Goal: Check status: Check status

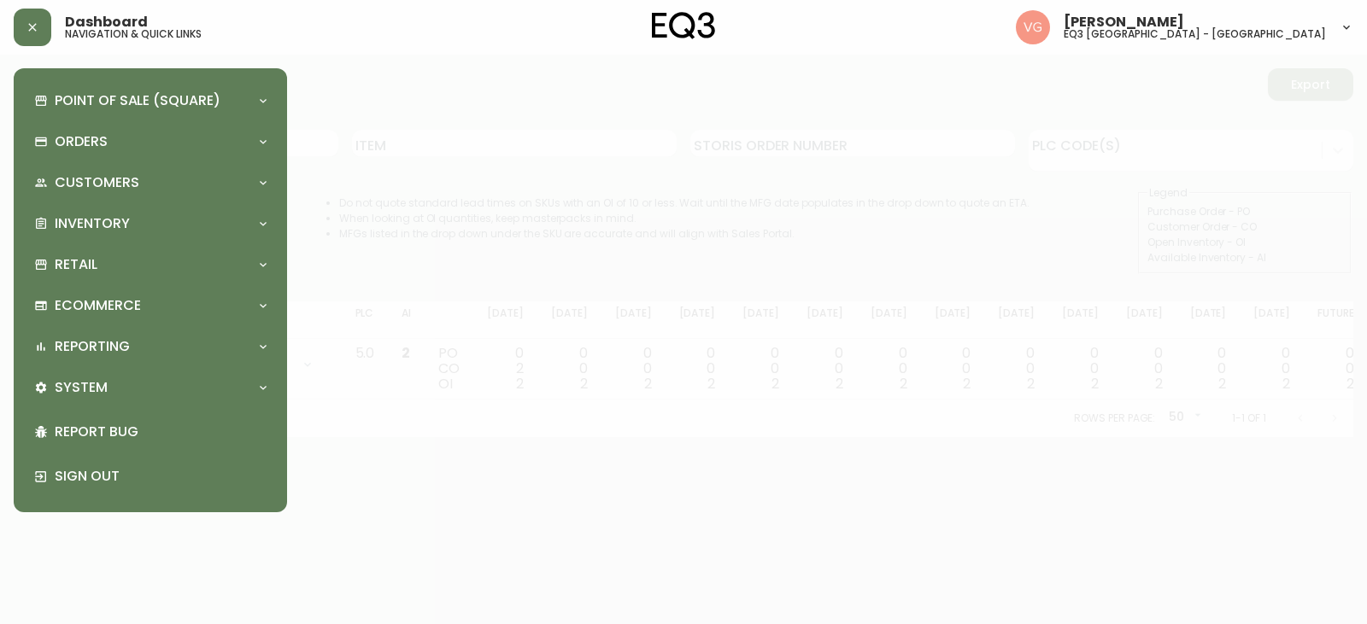
drag, startPoint x: 33, startPoint y: 5, endPoint x: 68, endPoint y: 28, distance: 41.9
click at [37, 8] on div "Dashboard navigation & quick links [PERSON_NAME] eq3 [GEOGRAPHIC_DATA] - [GEOGR…" at bounding box center [684, 27] width 1340 height 55
click at [431, 92] on div at bounding box center [683, 312] width 1367 height 624
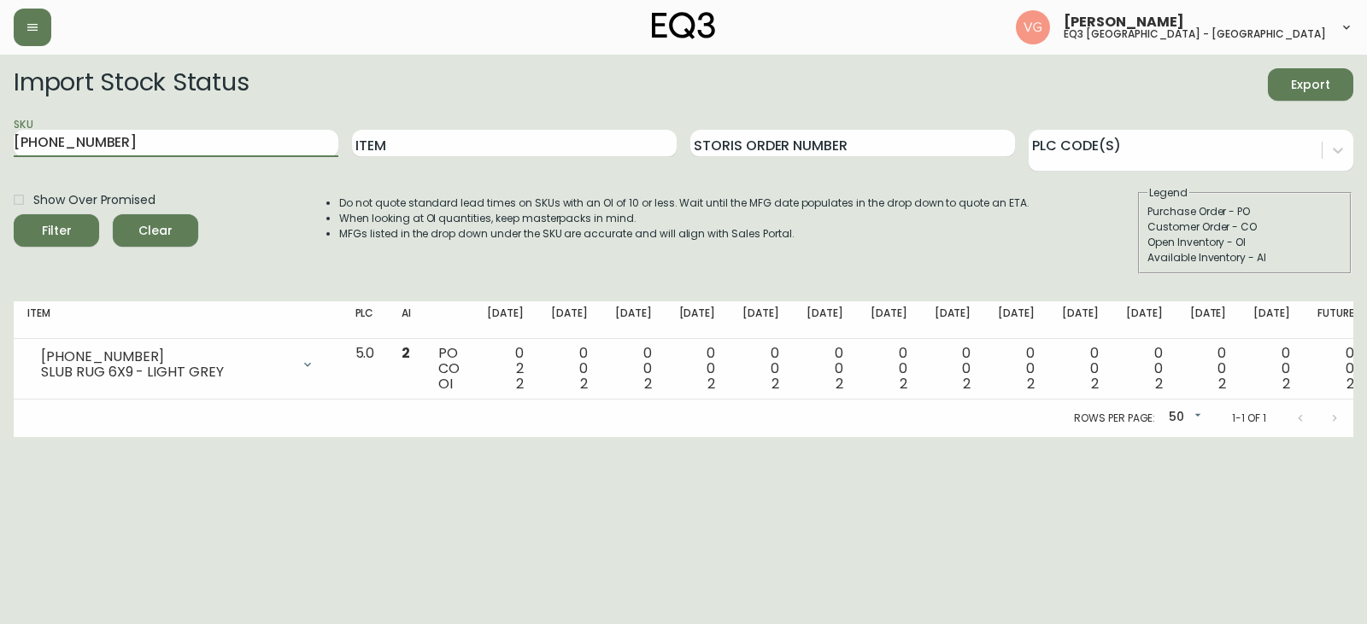
drag, startPoint x: 173, startPoint y: 141, endPoint x: 0, endPoint y: 152, distance: 173.8
click at [0, 152] on main "Import Stock Status Export SKU [PHONE_NUMBER] Item Storis Order Number PLC Code…" at bounding box center [683, 246] width 1367 height 383
click at [14, 214] on button "Filter" at bounding box center [56, 230] width 85 height 32
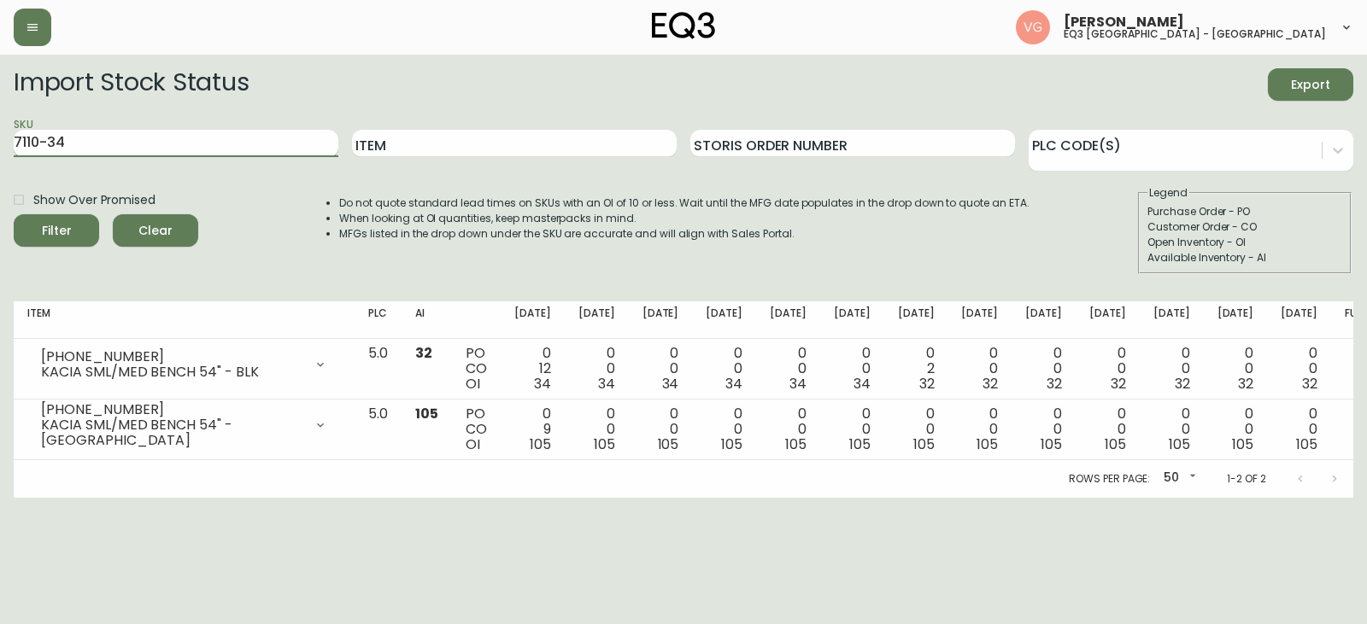
drag, startPoint x: 108, startPoint y: 142, endPoint x: 85, endPoint y: 138, distance: 23.3
click at [87, 143] on input "7110-34" at bounding box center [176, 143] width 325 height 27
type input "7"
drag, startPoint x: 420, startPoint y: 144, endPoint x: 337, endPoint y: 161, distance: 85.4
click at [420, 144] on input "Item" at bounding box center [514, 143] width 325 height 27
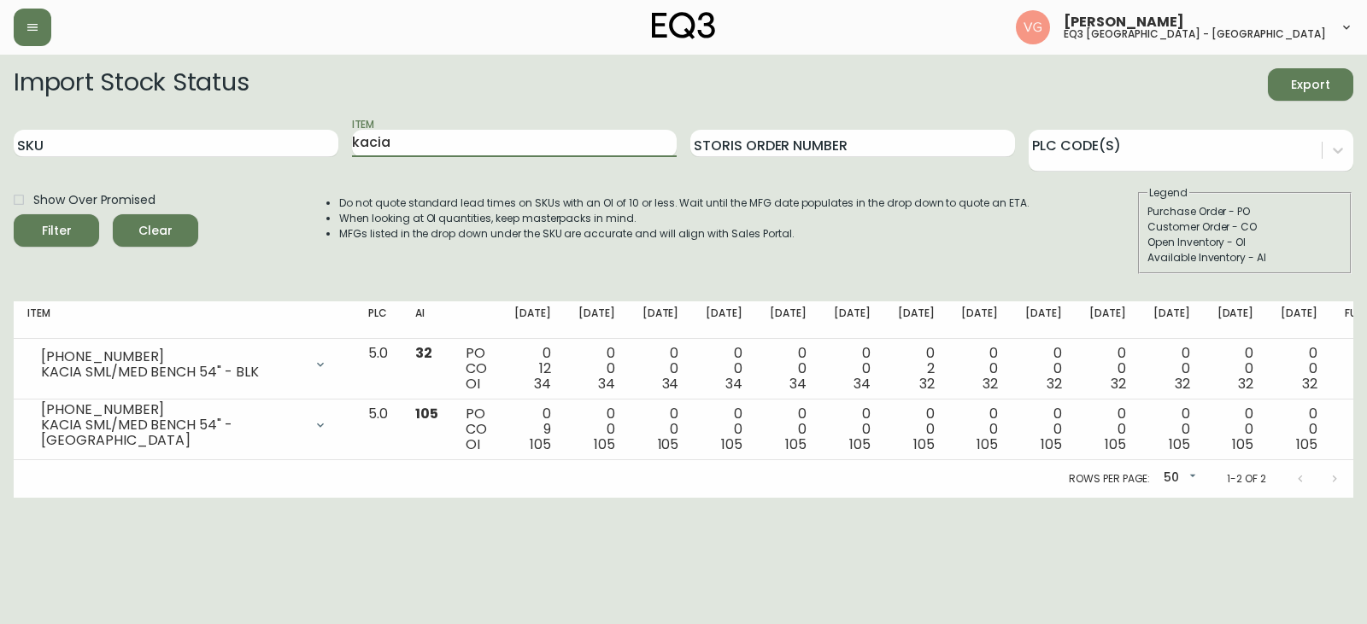
type input "kacia"
click at [14, 214] on button "Filter" at bounding box center [56, 230] width 85 height 32
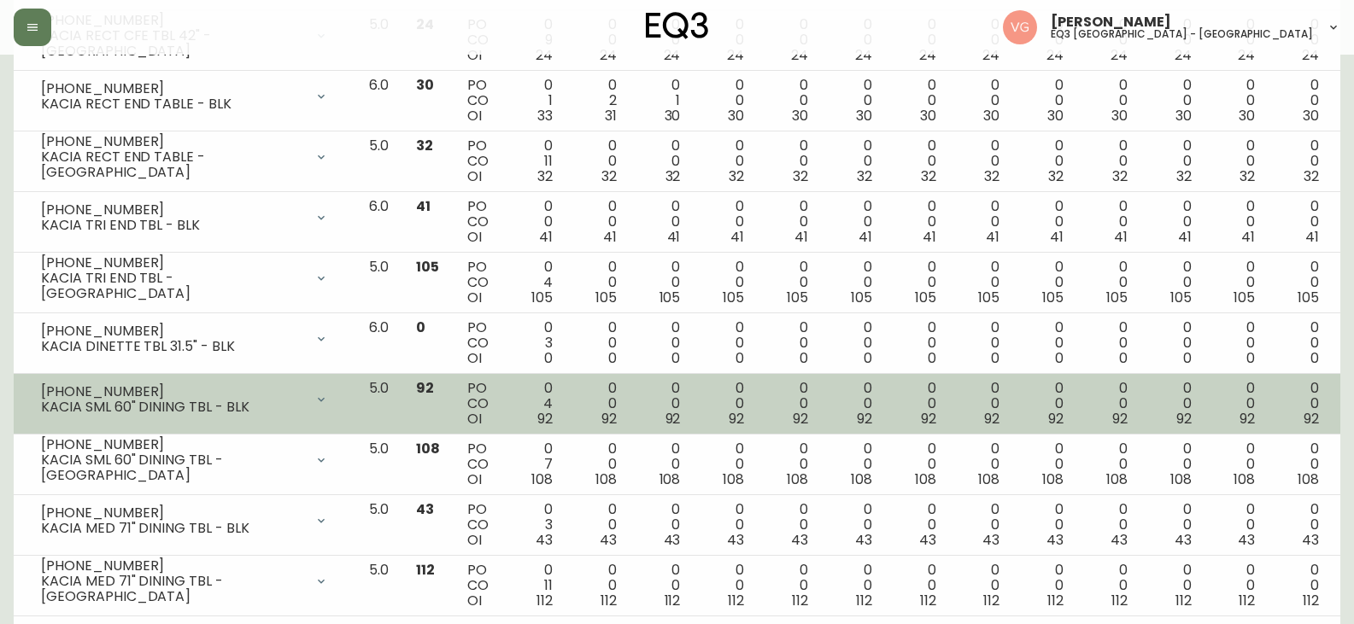
scroll to position [683, 0]
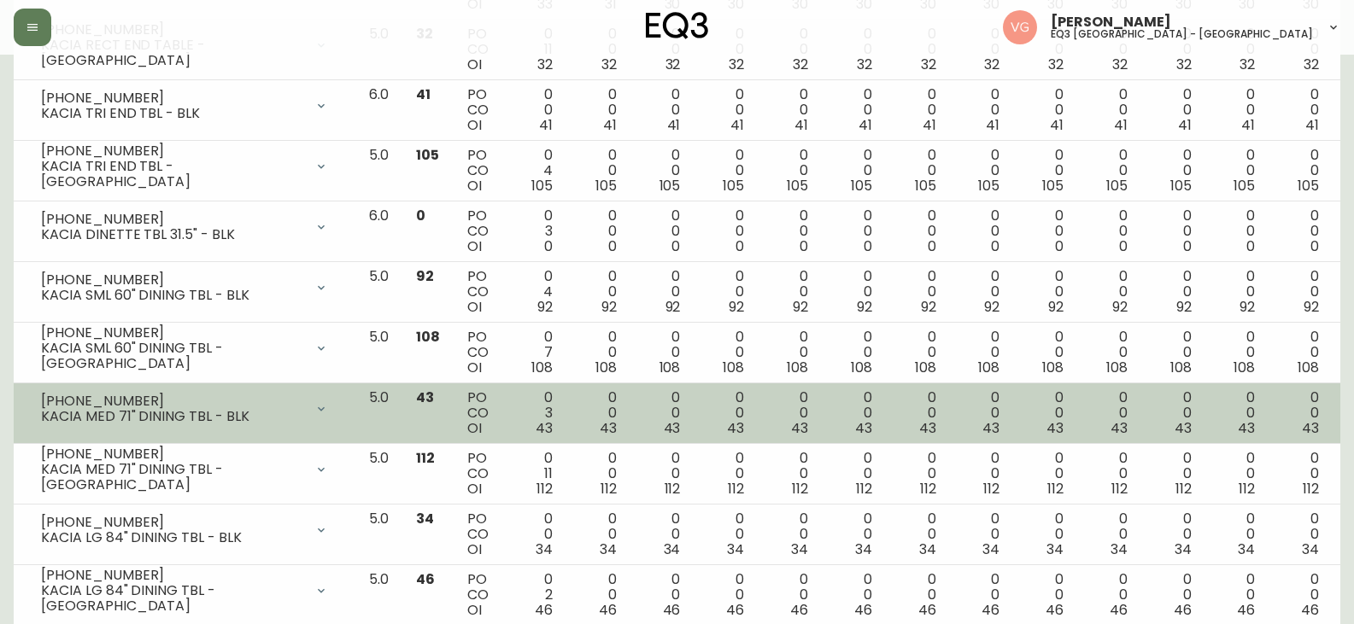
click at [304, 414] on div "KACIA MED 71" DINING TBL - BLK" at bounding box center [172, 416] width 263 height 15
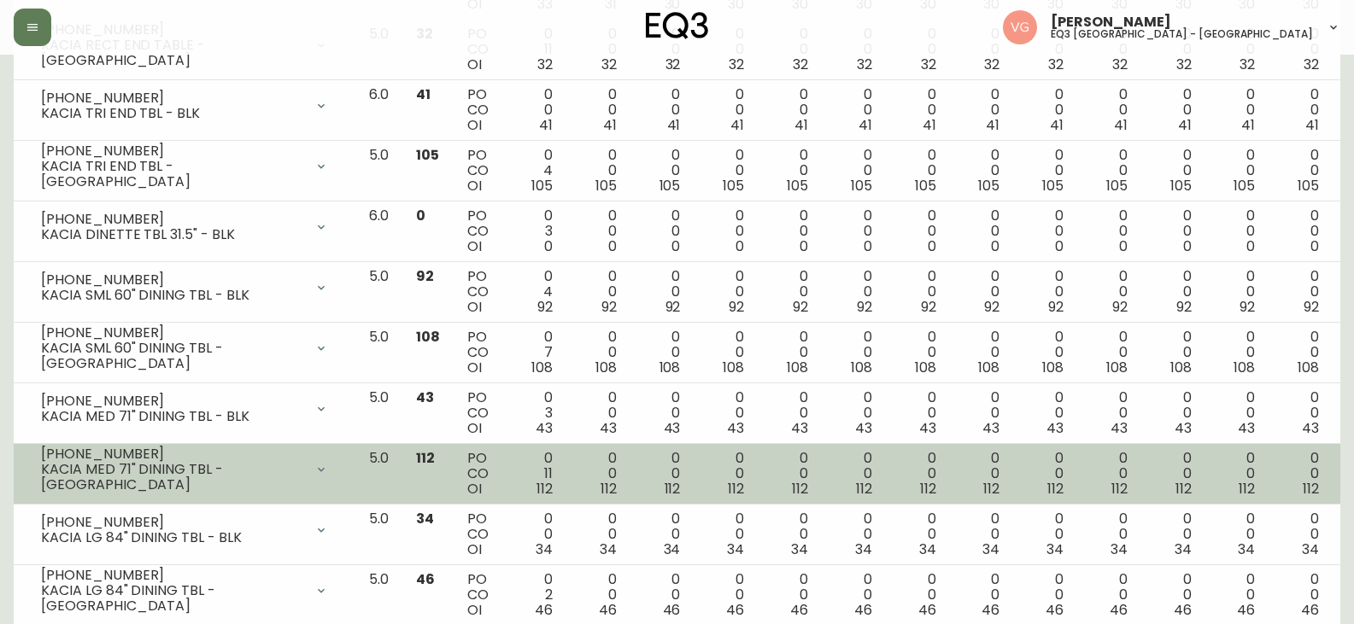
click at [929, 483] on td "0 0 112" at bounding box center [918, 474] width 64 height 61
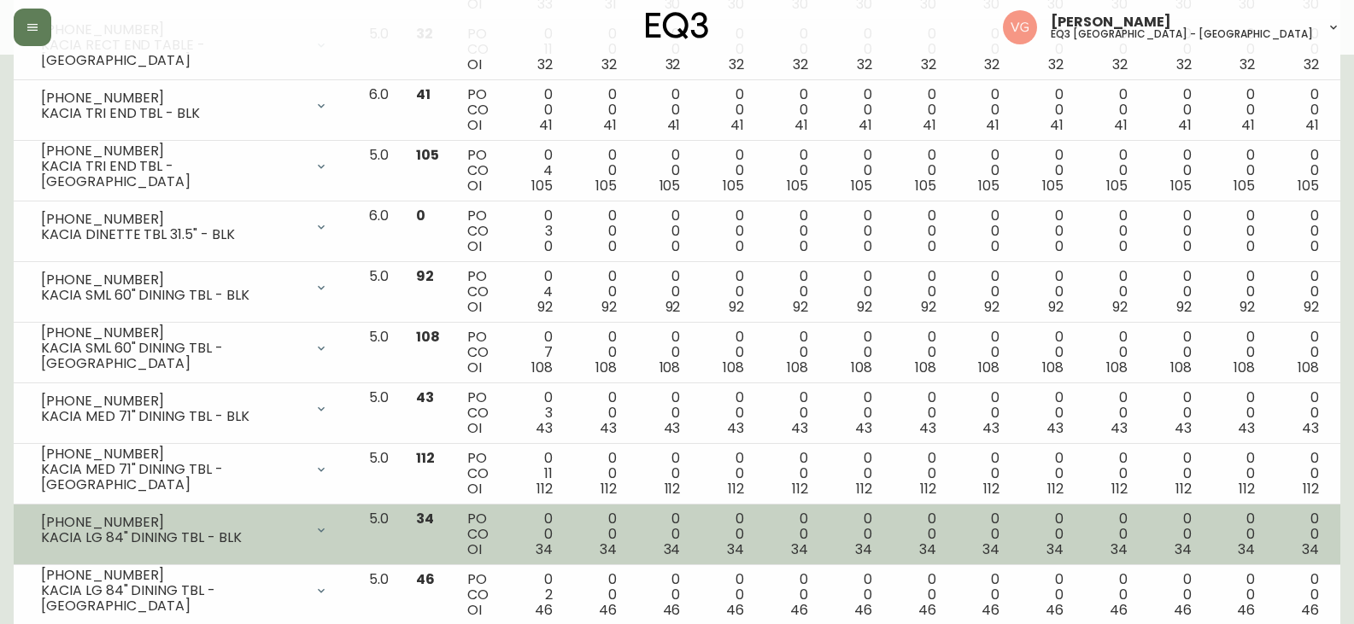
click at [502, 518] on td "PO CO OI" at bounding box center [478, 535] width 49 height 61
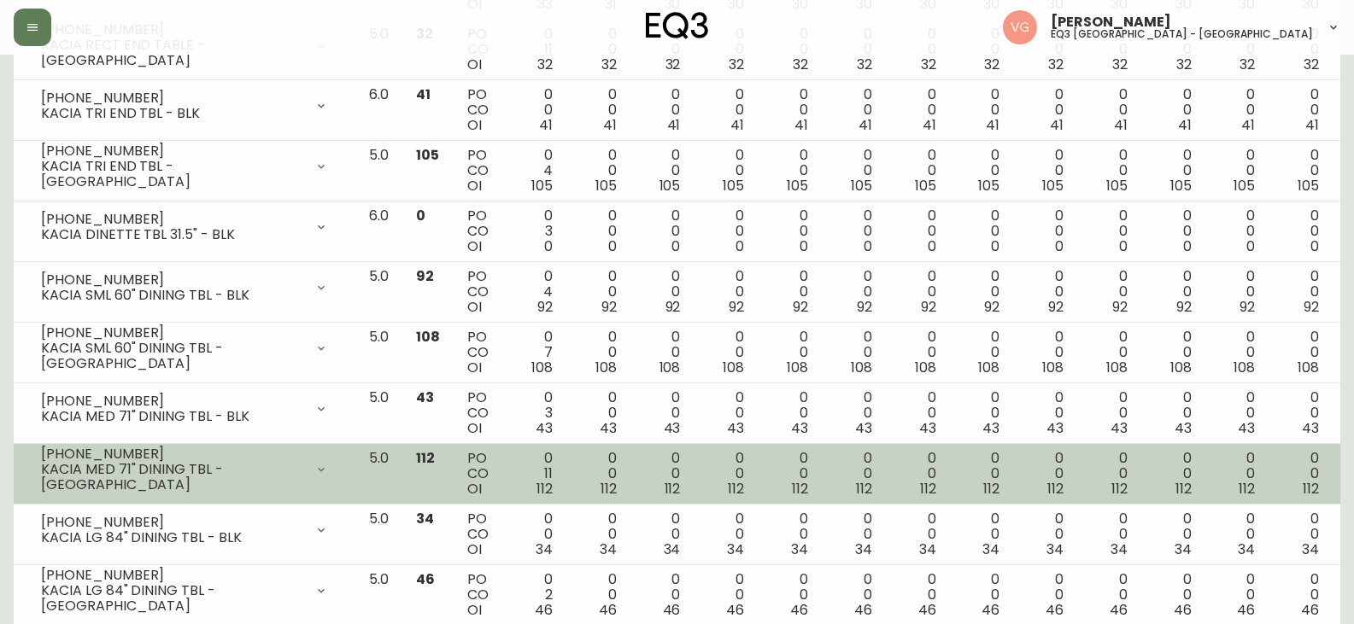
click at [550, 476] on td "0 11 112" at bounding box center [534, 474] width 64 height 61
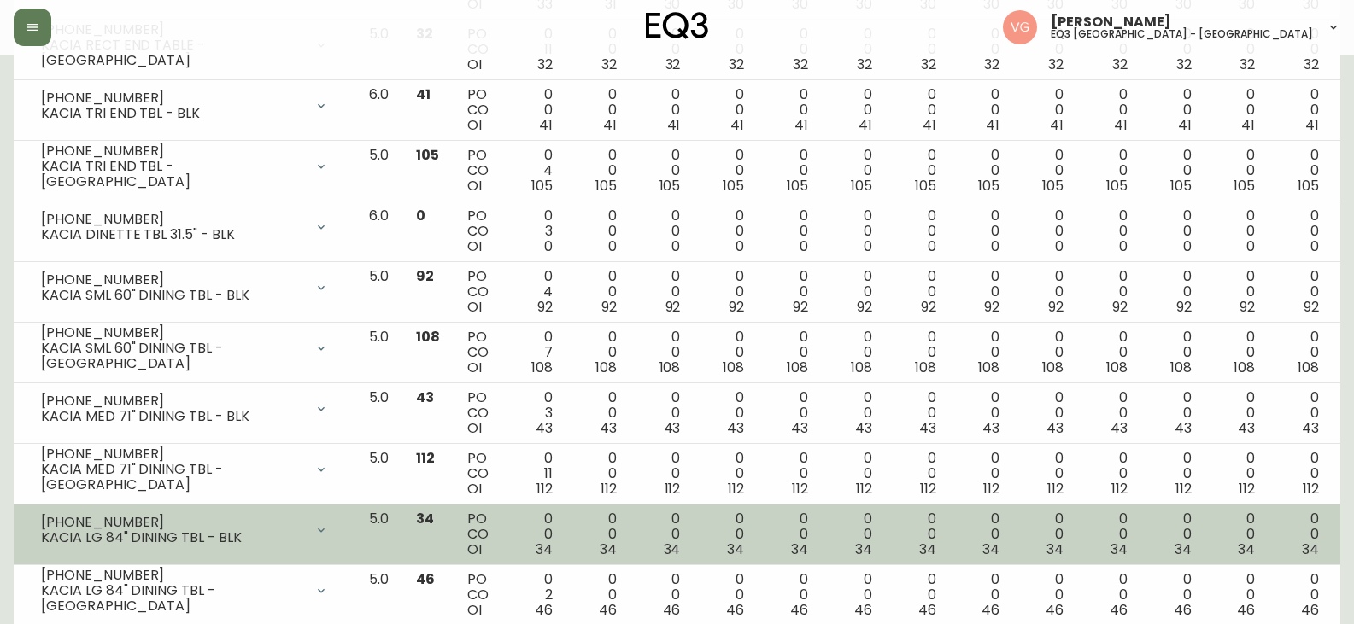
click at [220, 527] on div "[PHONE_NUMBER]" at bounding box center [172, 522] width 263 height 15
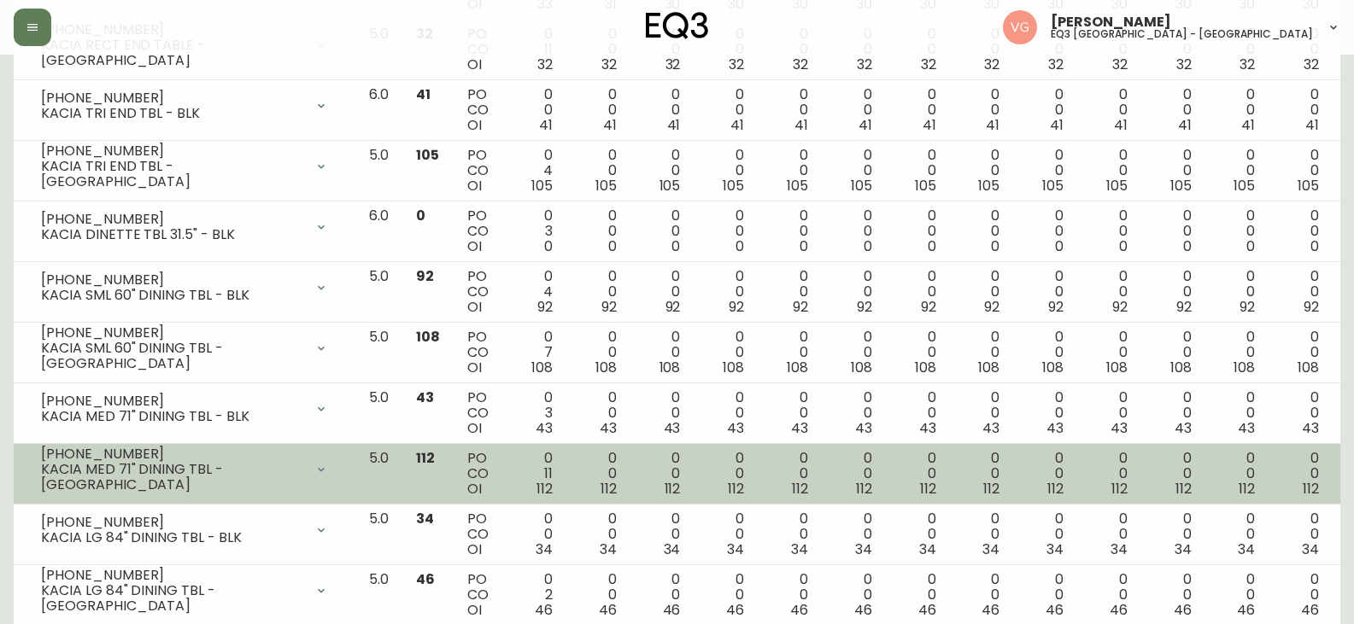
click at [284, 472] on div "KACIA MED 71" DINING TBL -[GEOGRAPHIC_DATA]" at bounding box center [172, 477] width 263 height 31
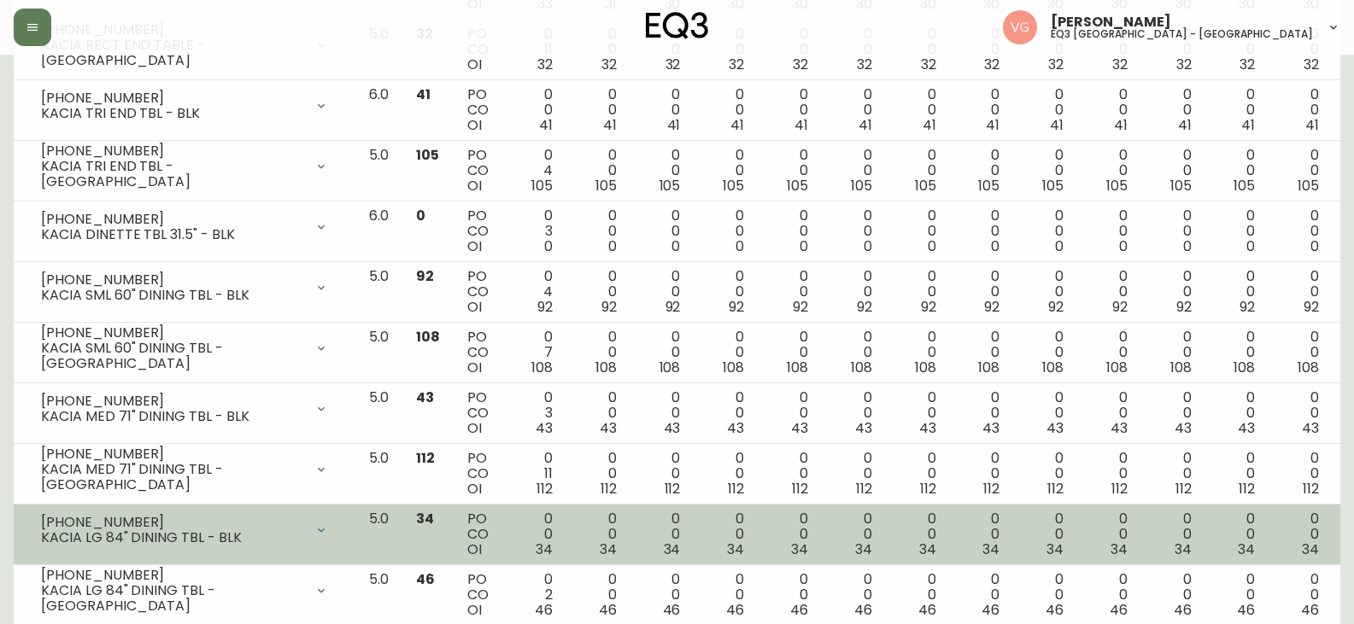
click at [273, 537] on div "KACIA LG 84" DINING TBL - BLK" at bounding box center [172, 538] width 263 height 15
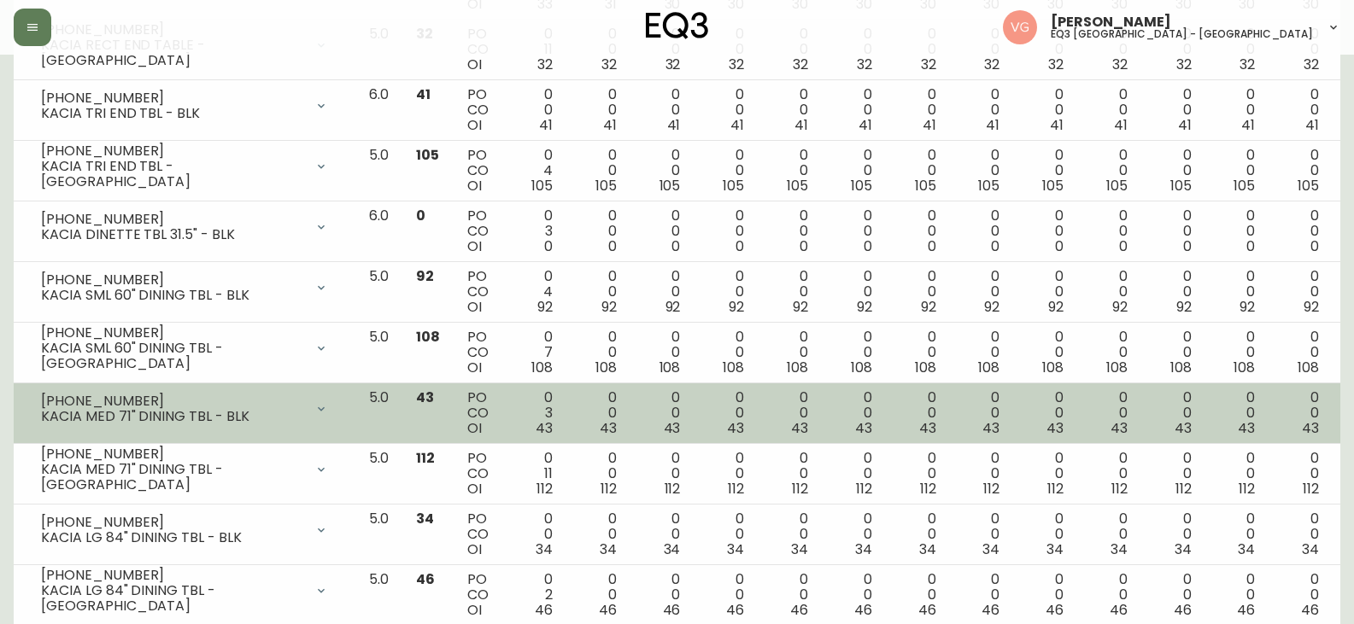
drag, startPoint x: 290, startPoint y: 413, endPoint x: 344, endPoint y: 412, distance: 54.7
click at [292, 413] on div "KACIA MED 71" DINING TBL - BLK" at bounding box center [172, 416] width 263 height 15
